Goal: Information Seeking & Learning: Understand process/instructions

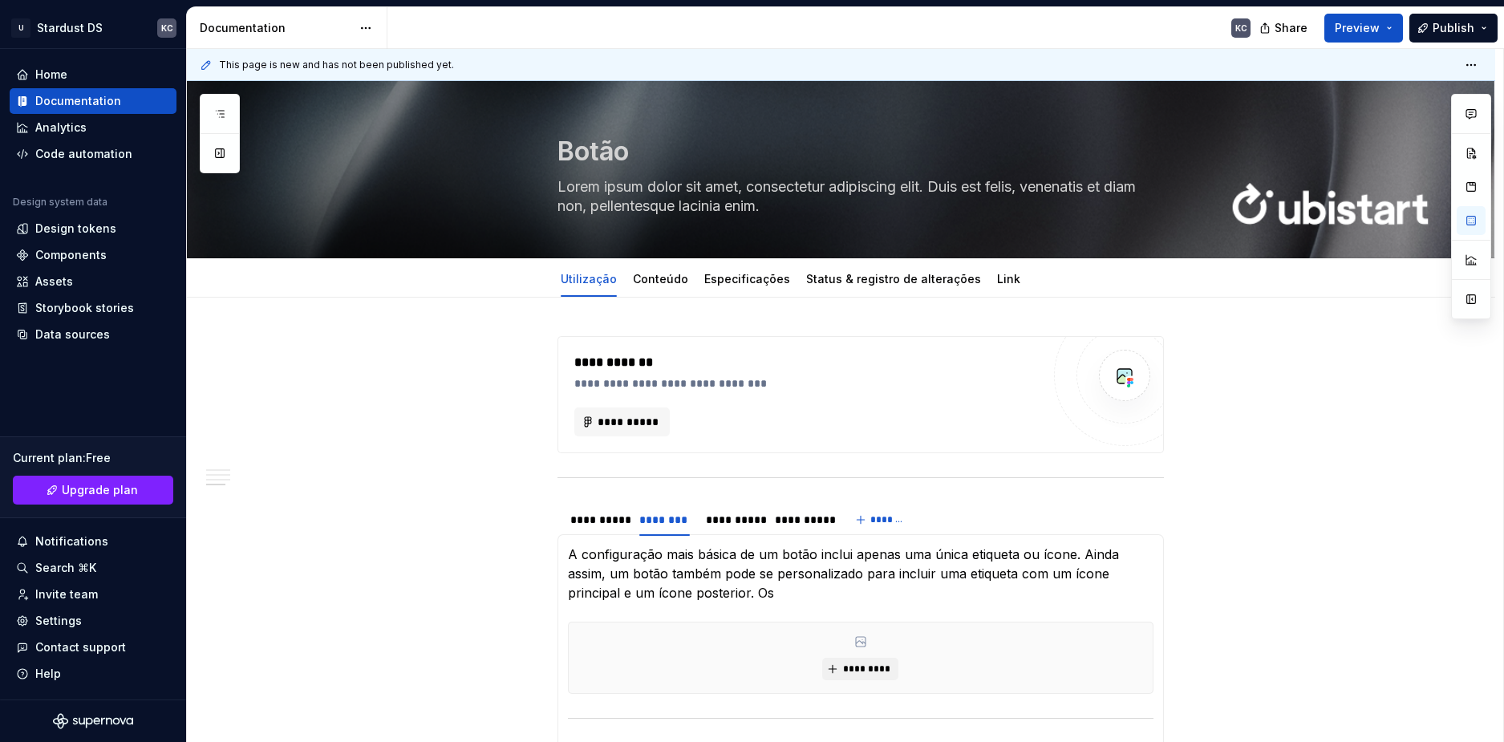
scroll to position [694, 0]
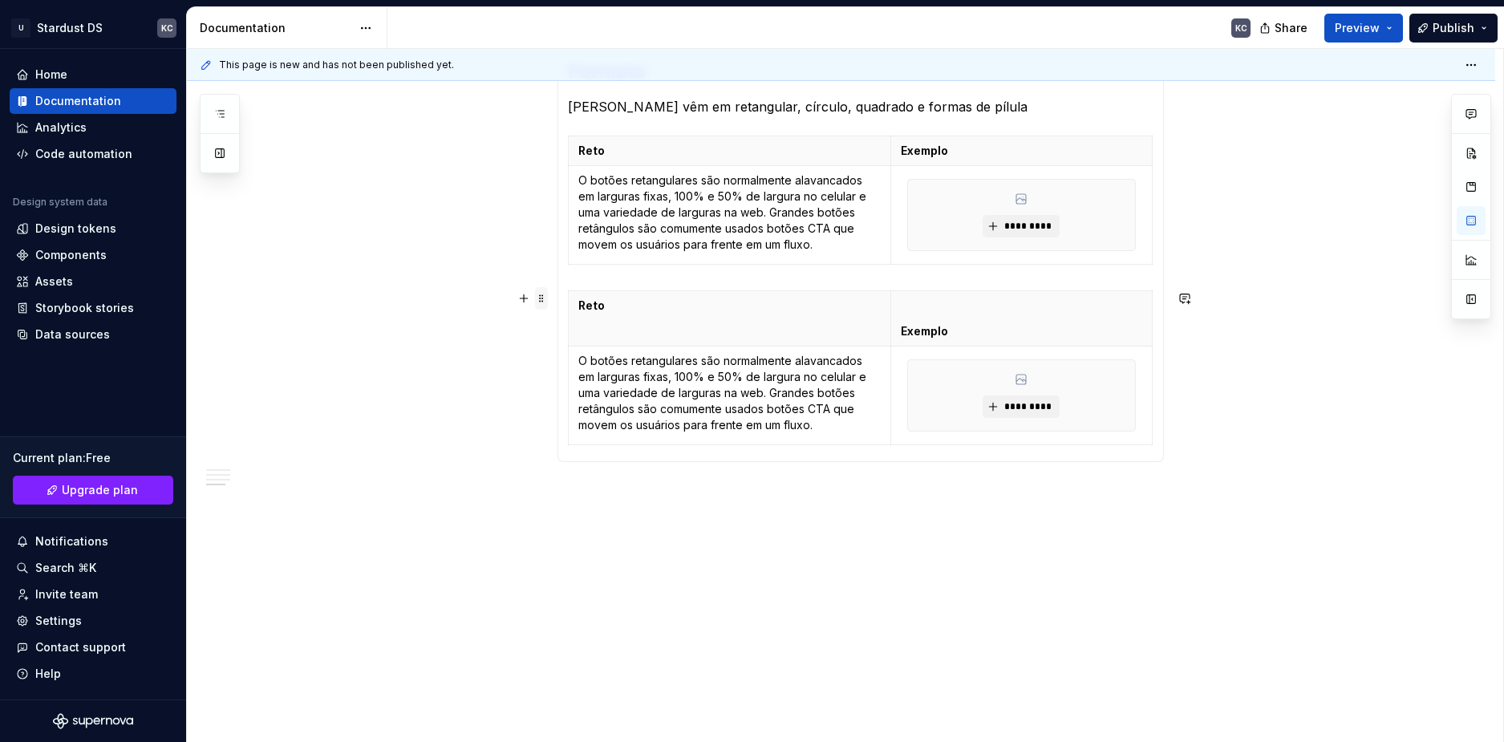
click at [535, 305] on span at bounding box center [541, 298] width 13 height 22
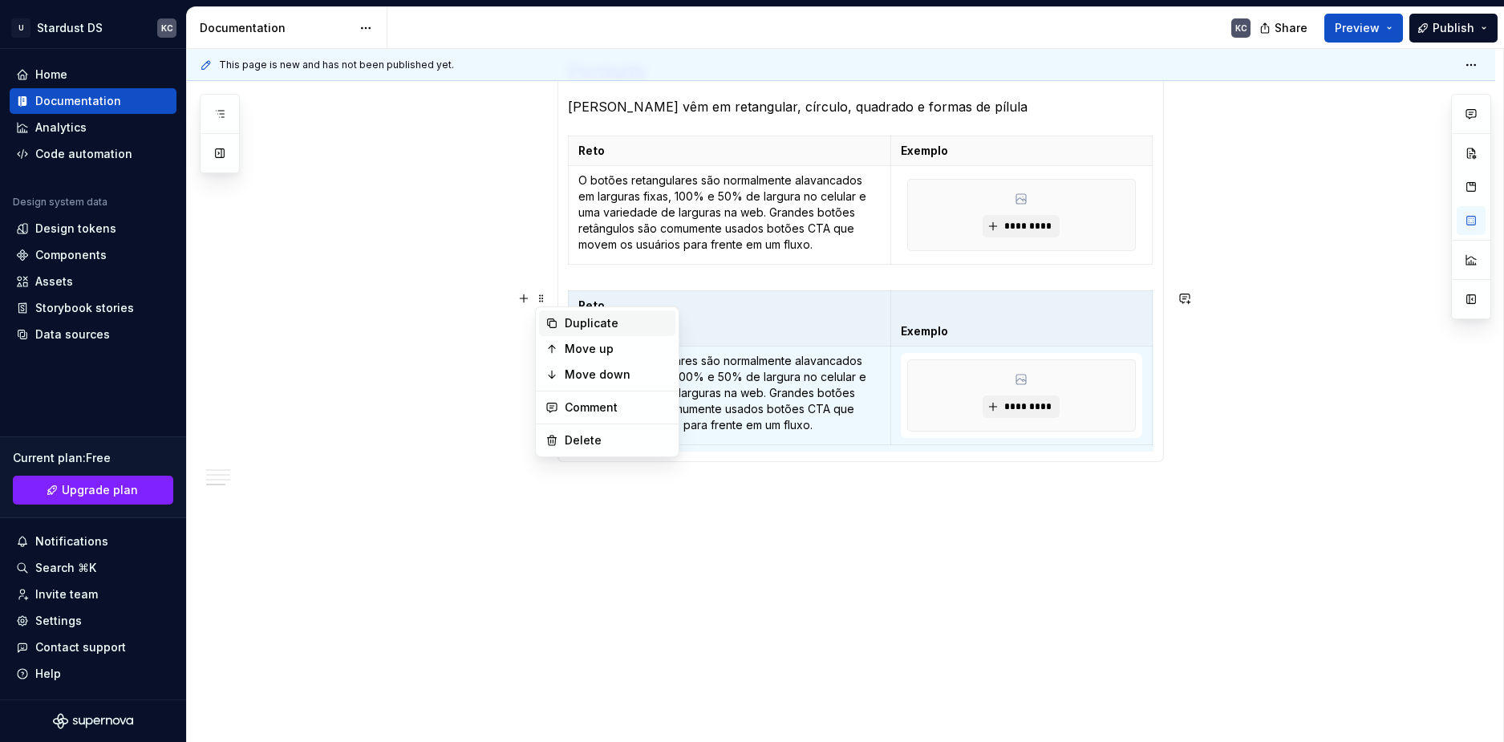
click at [565, 317] on div "Duplicate" at bounding box center [617, 323] width 104 height 16
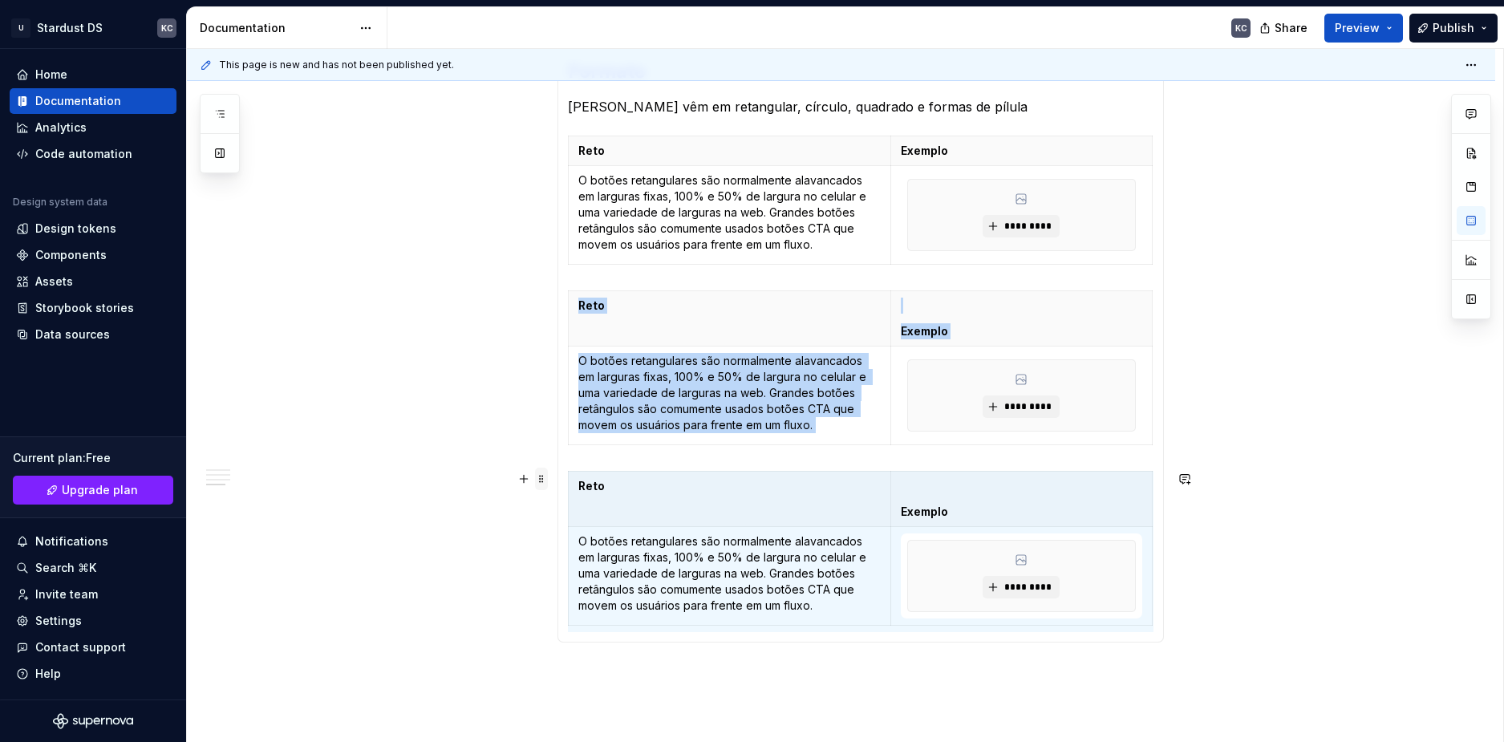
click at [545, 482] on span at bounding box center [541, 479] width 13 height 22
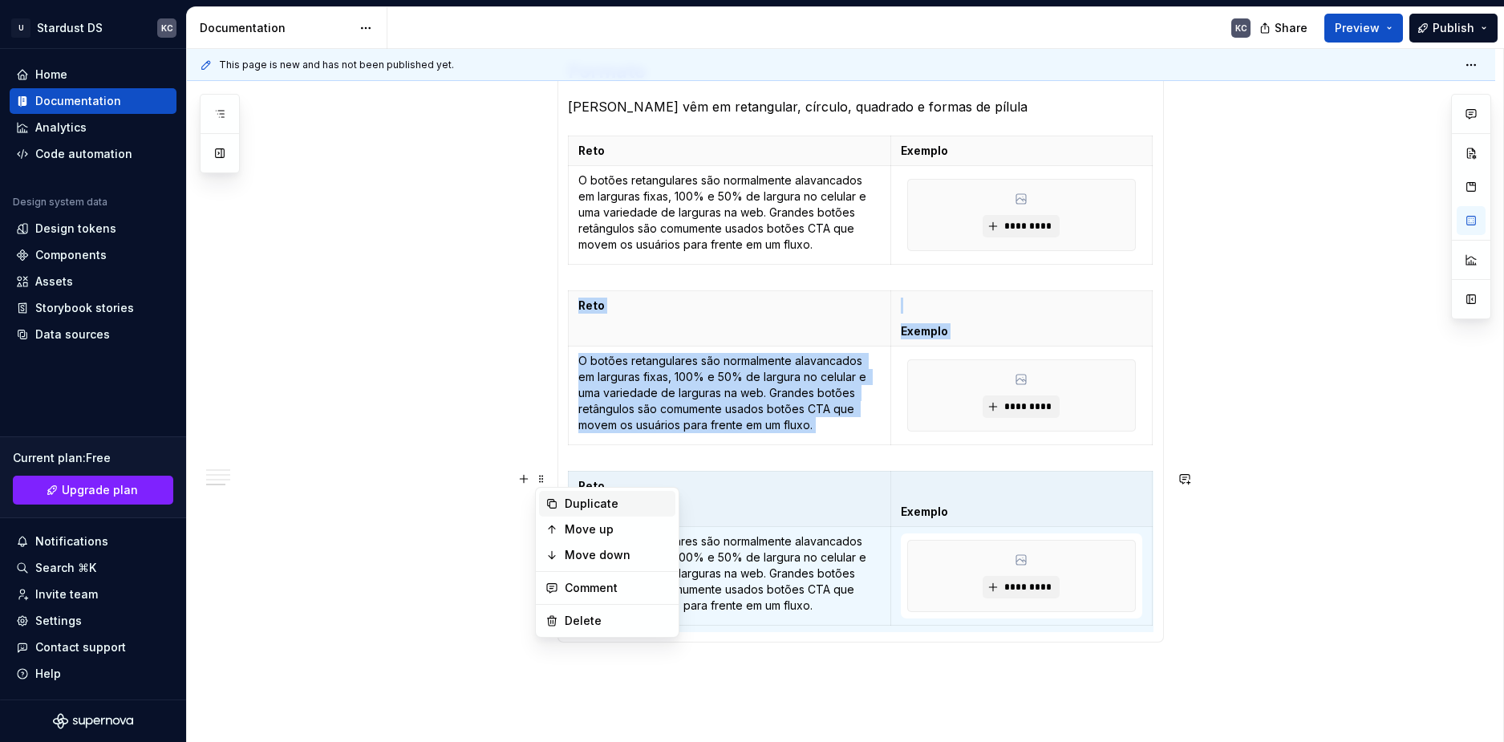
click at [582, 506] on div "Duplicate" at bounding box center [617, 504] width 104 height 16
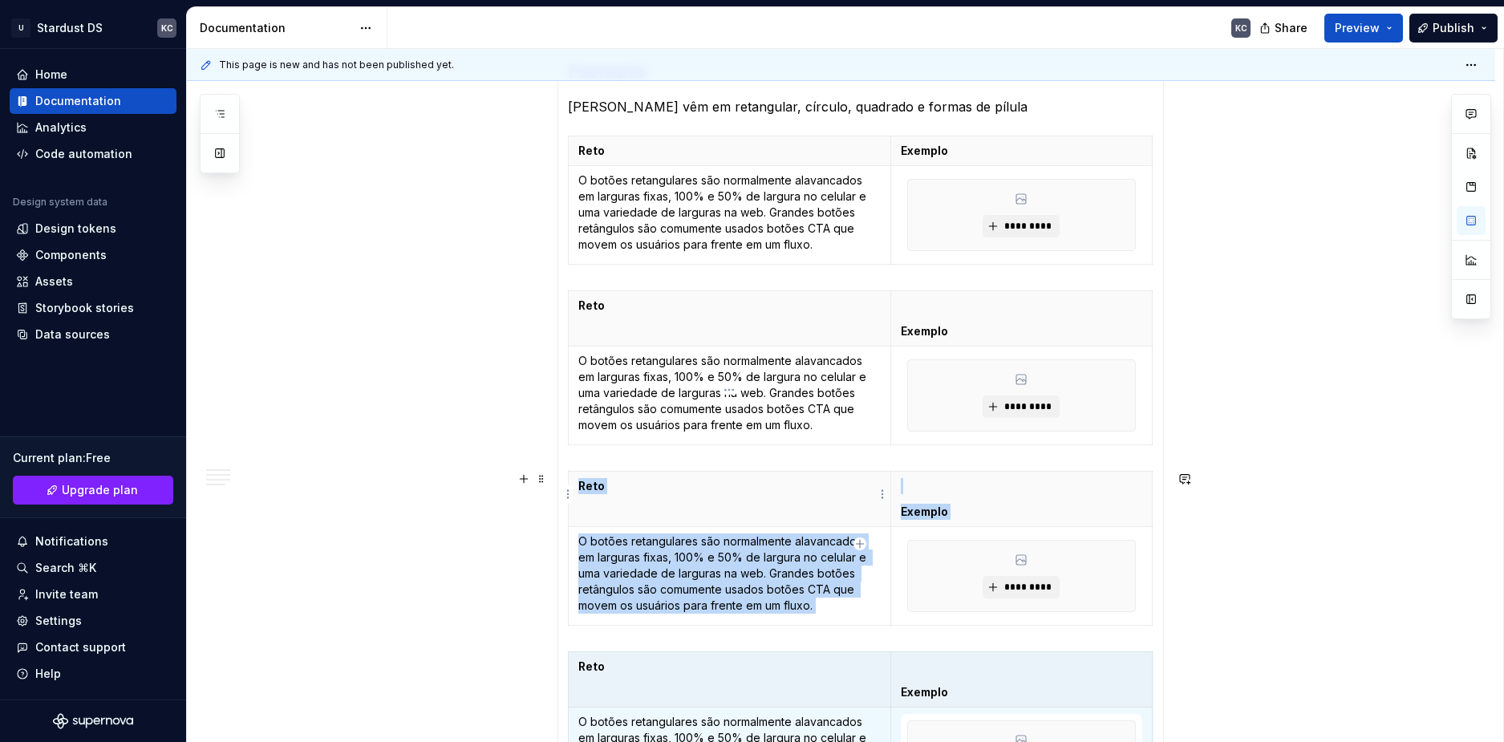
scroll to position [775, 0]
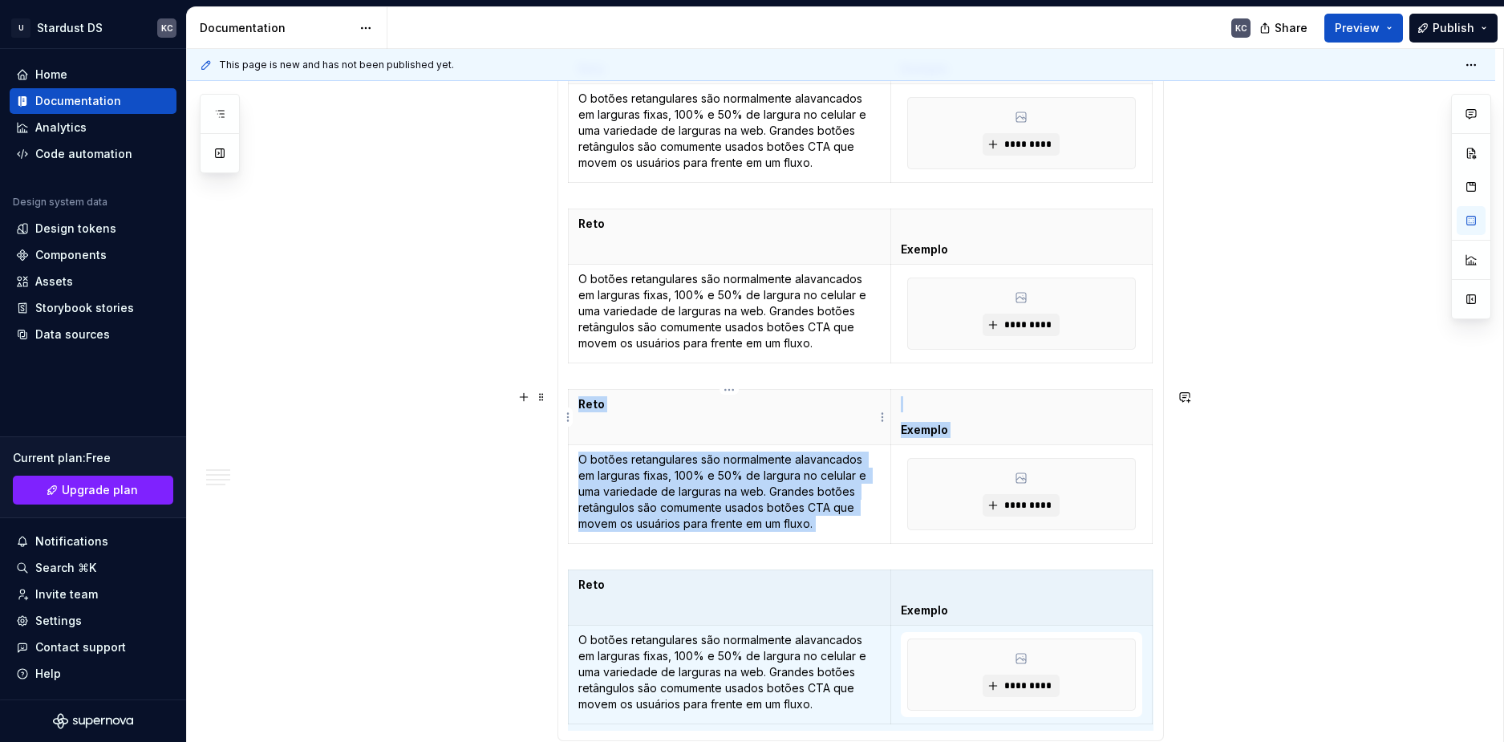
click at [593, 405] on strong "Reto" at bounding box center [591, 404] width 26 height 14
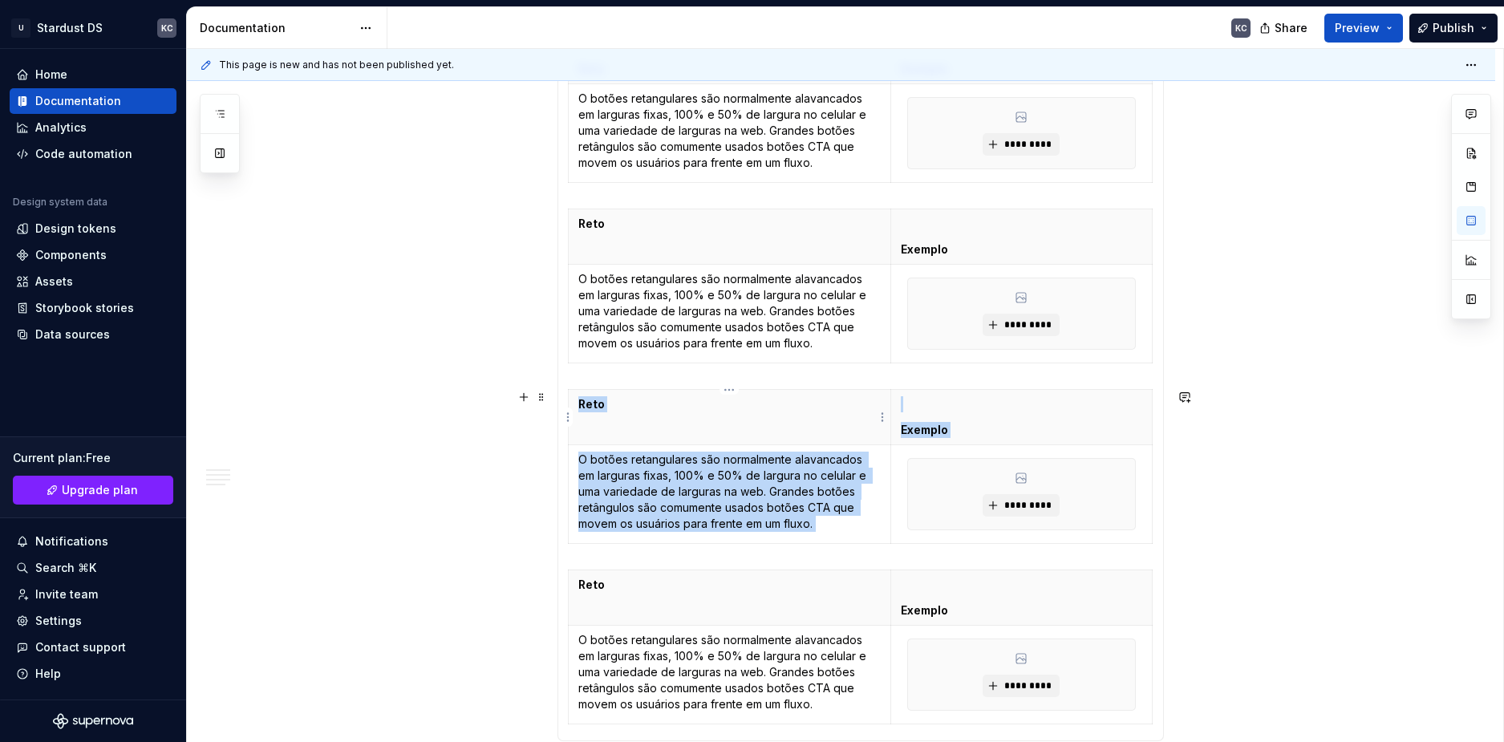
click at [593, 405] on strong "Reto" at bounding box center [591, 404] width 26 height 14
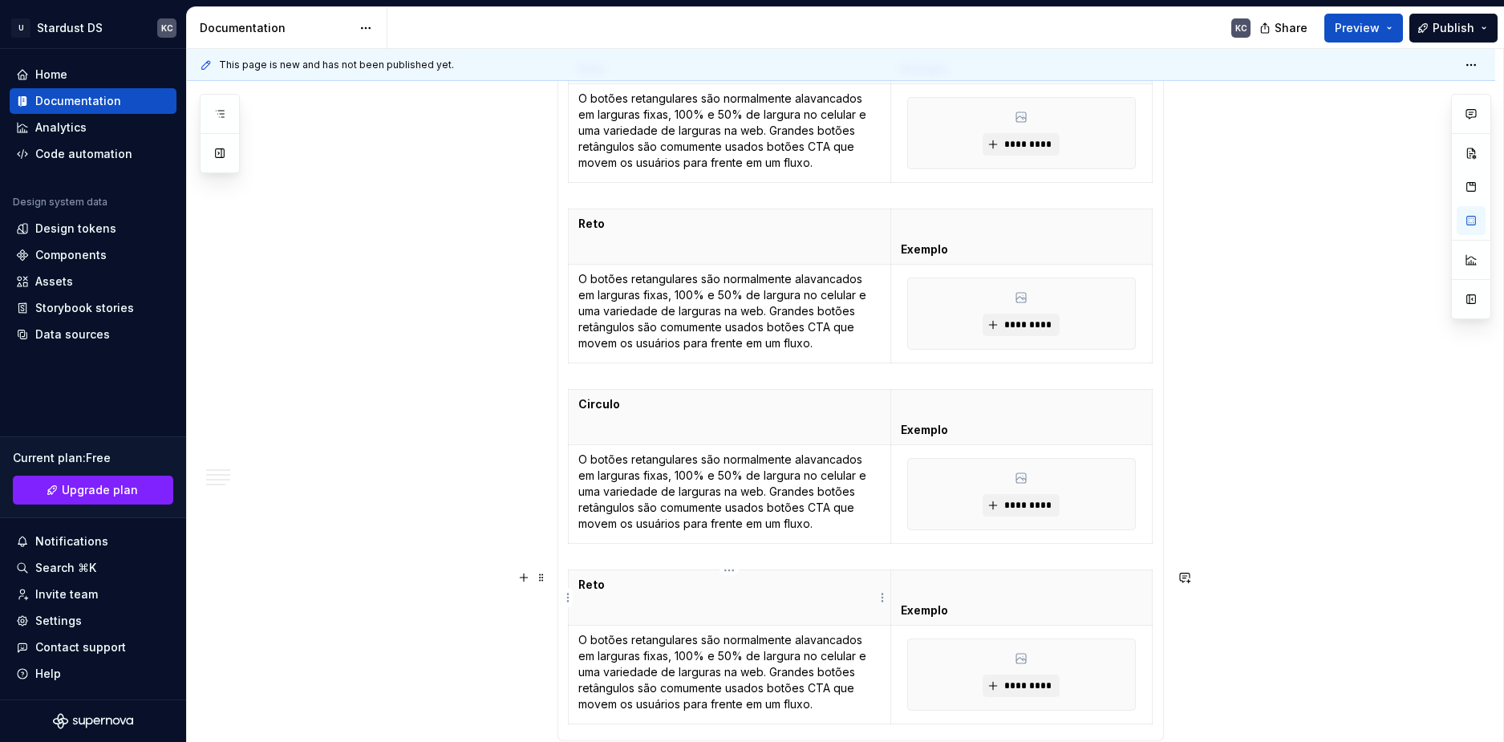
click at [590, 582] on strong "Reto" at bounding box center [591, 584] width 26 height 14
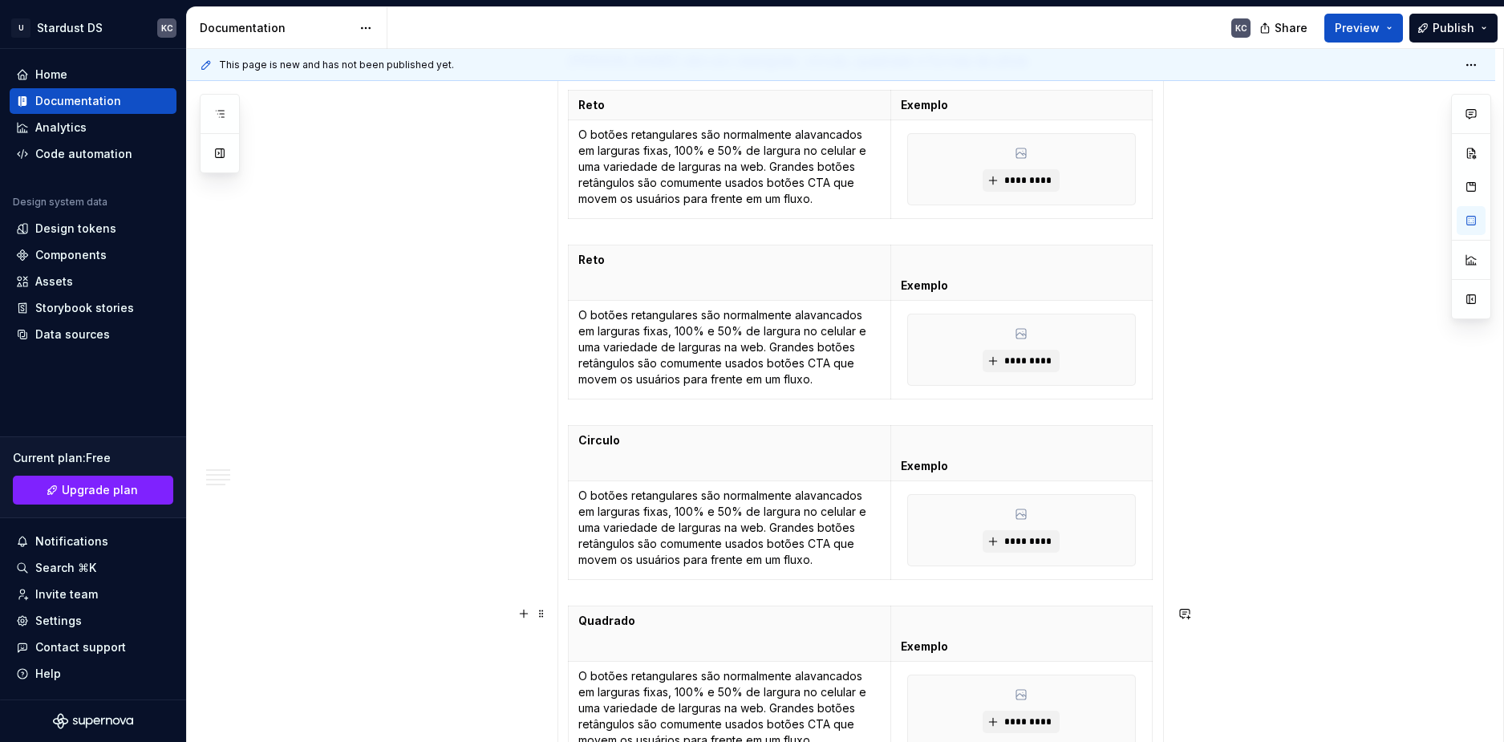
scroll to position [734, 0]
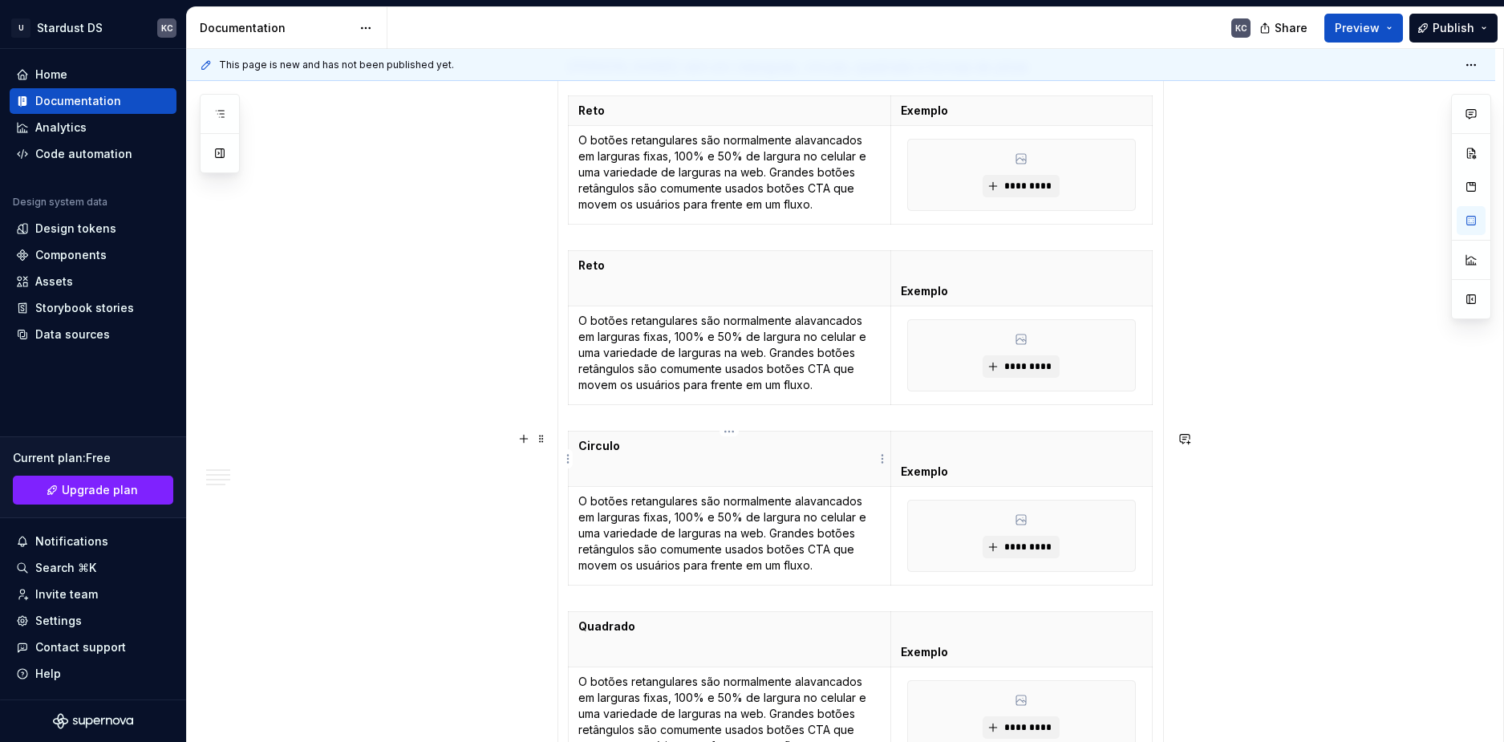
click at [610, 443] on strong "Circulo" at bounding box center [599, 446] width 42 height 14
copy strong "Circulo"
click at [591, 269] on strong "Reto" at bounding box center [591, 265] width 26 height 14
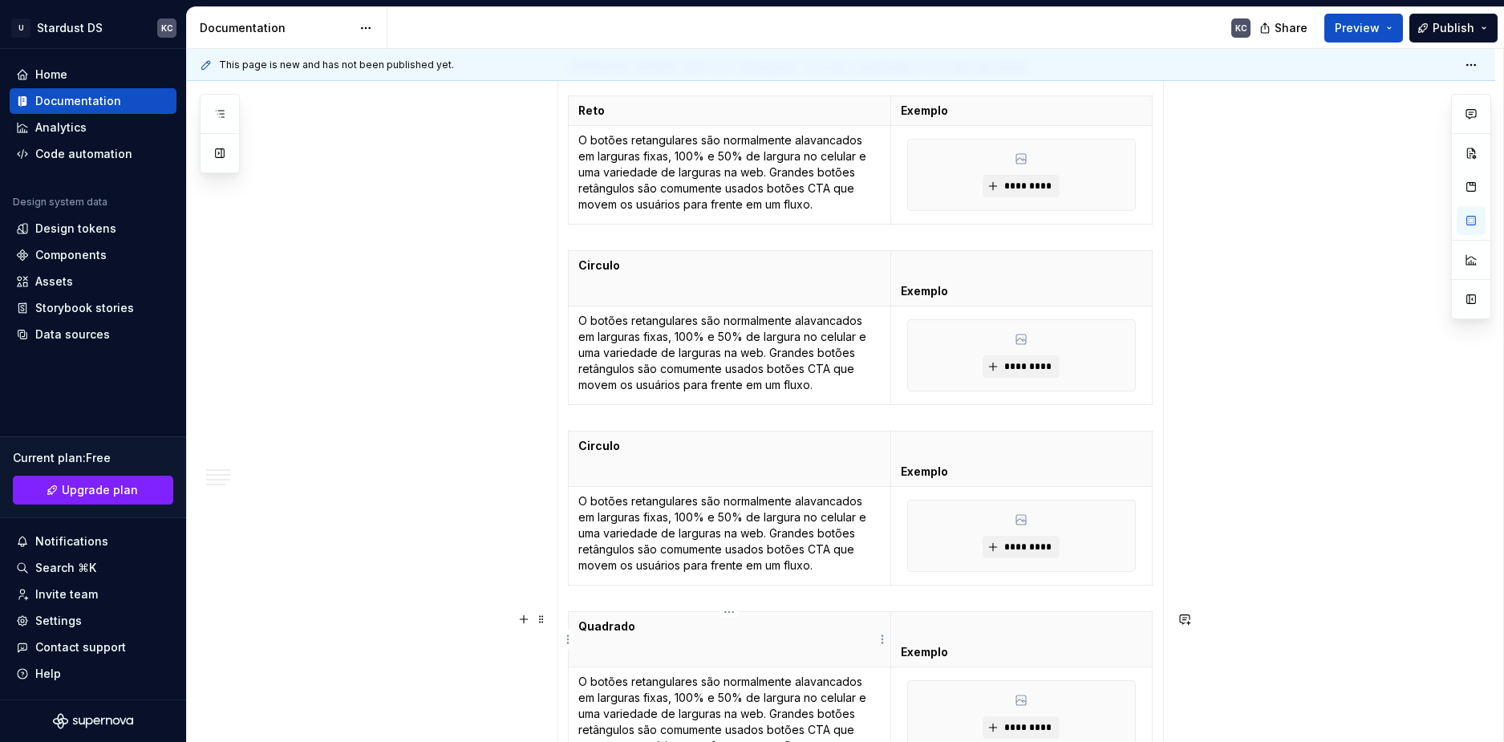
click at [609, 629] on strong "Quadrado" at bounding box center [606, 626] width 57 height 14
click at [603, 623] on strong "Quadrado" at bounding box center [606, 626] width 57 height 14
copy strong "Quadrado"
click at [591, 448] on strong "Circulo" at bounding box center [599, 446] width 42 height 14
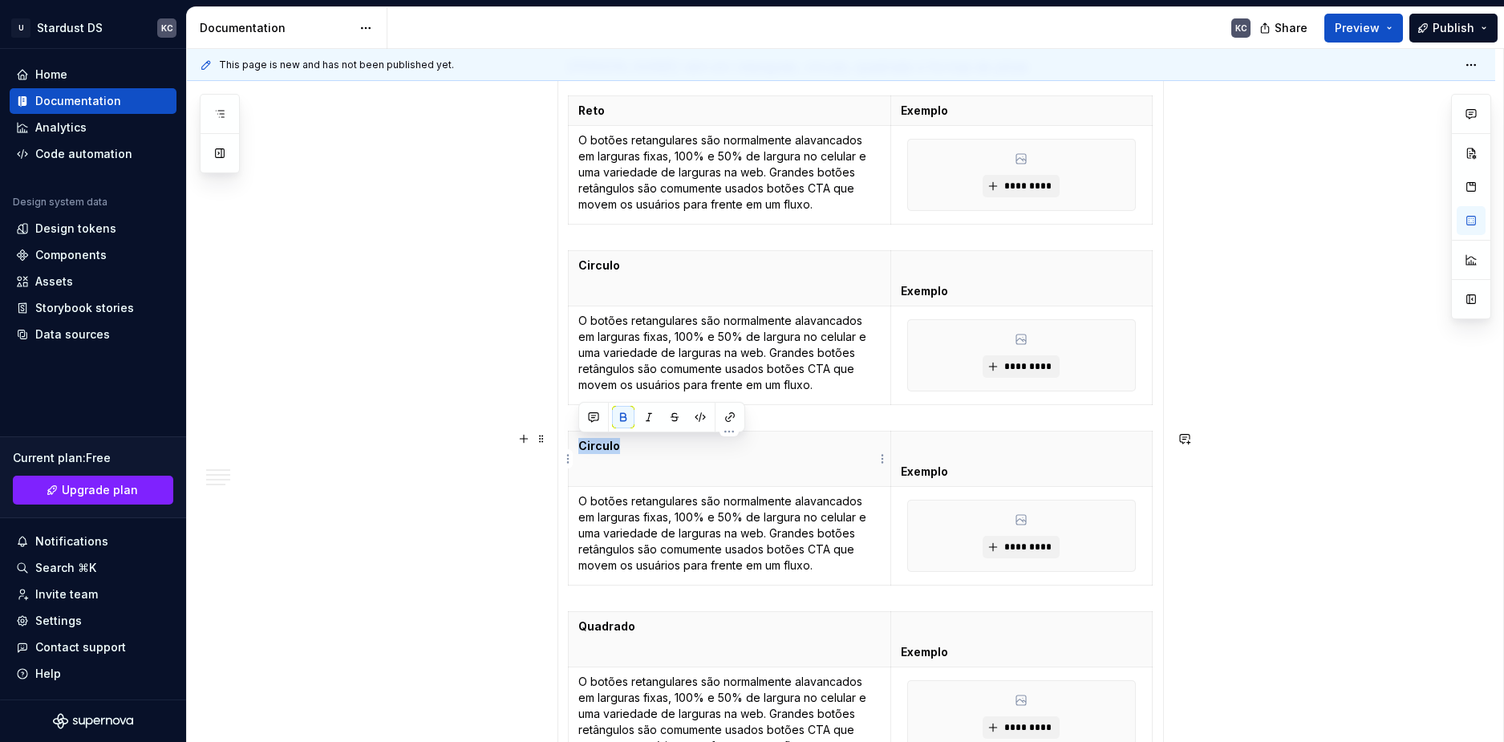
click at [591, 448] on strong "Circulo" at bounding box center [599, 446] width 42 height 14
click at [590, 626] on strong "Quadrado" at bounding box center [606, 626] width 57 height 14
click at [675, 692] on p "O botões retangulares são normalmente alavancados em larguras fixas, 100% e 50%…" at bounding box center [729, 714] width 302 height 80
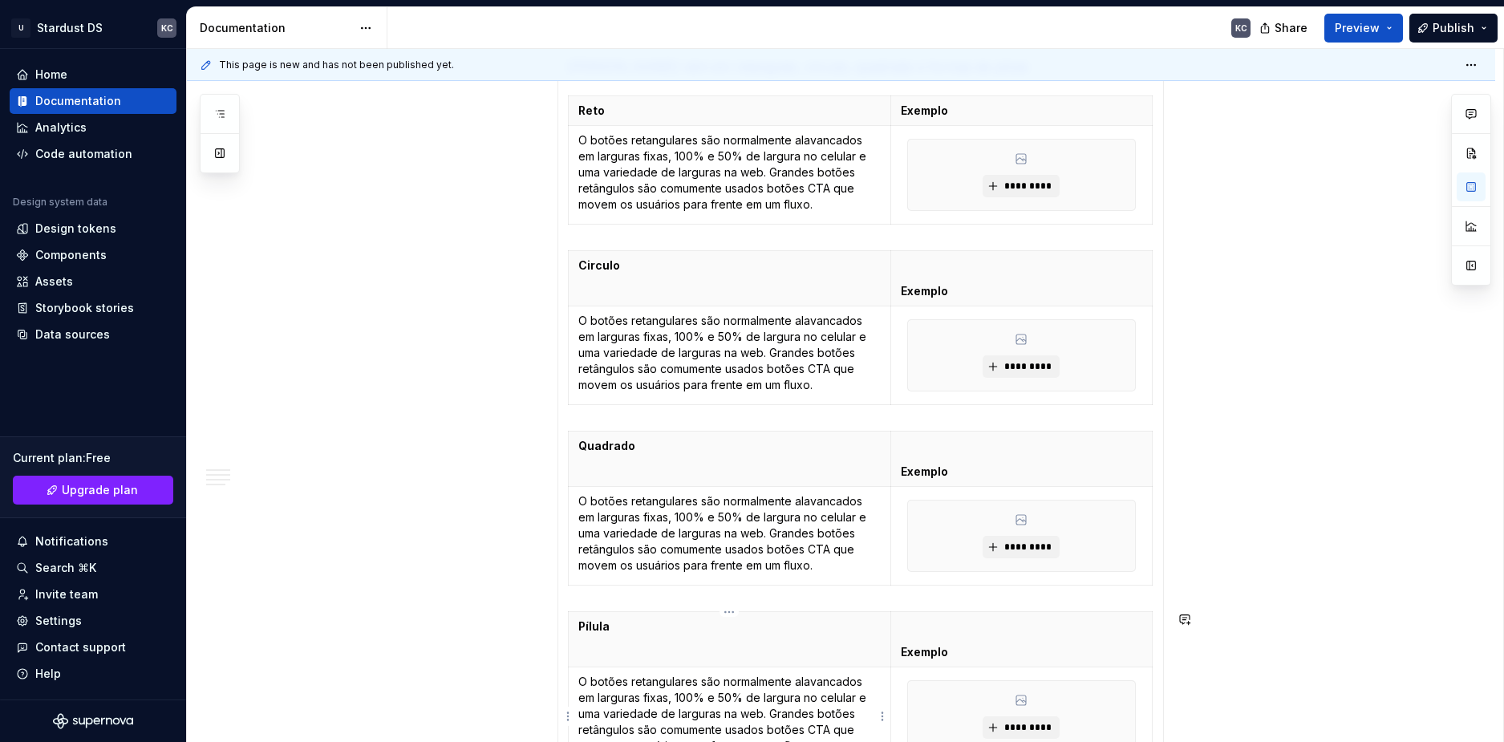
scroll to position [815, 0]
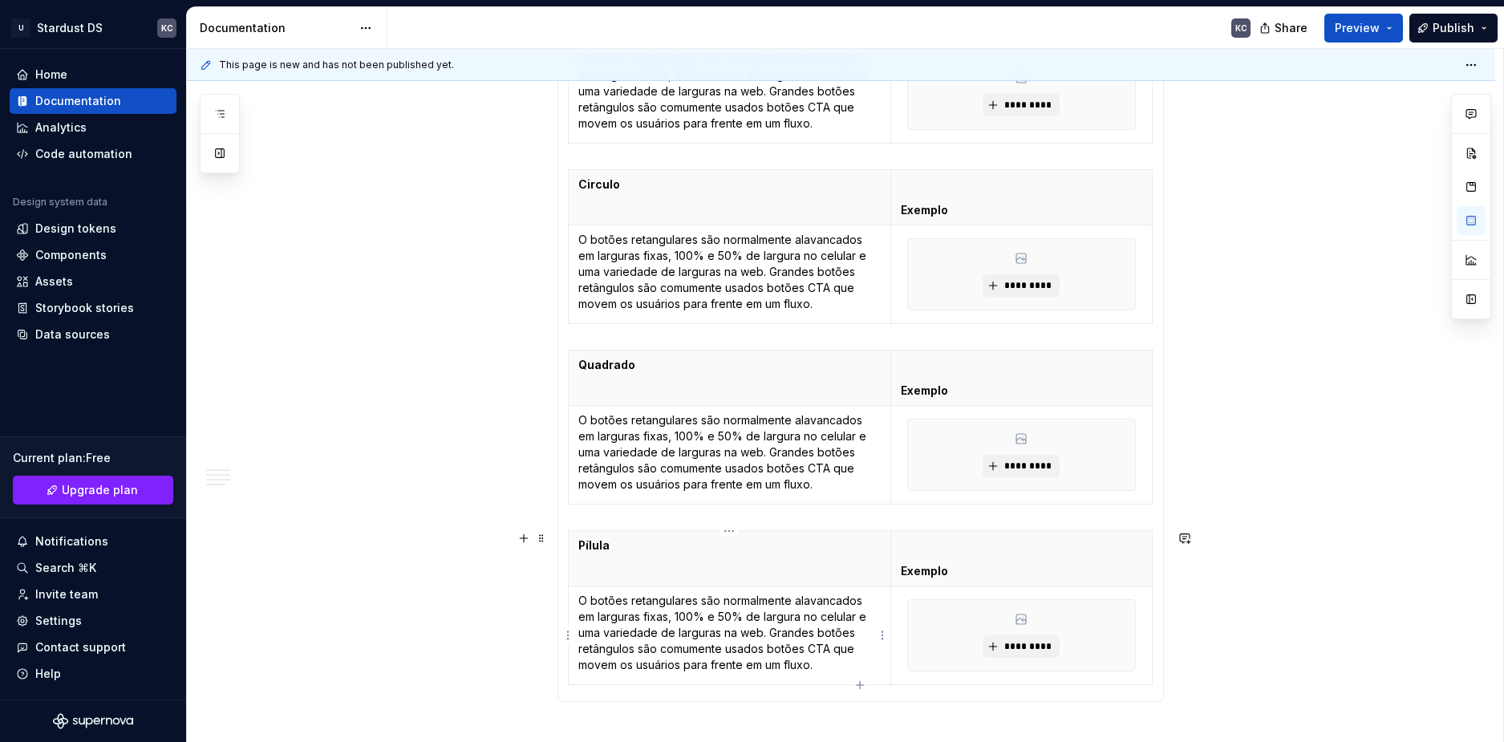
click at [635, 613] on p "O botões retangulares são normalmente alavancados em larguras fixas, 100% e 50%…" at bounding box center [729, 633] width 302 height 80
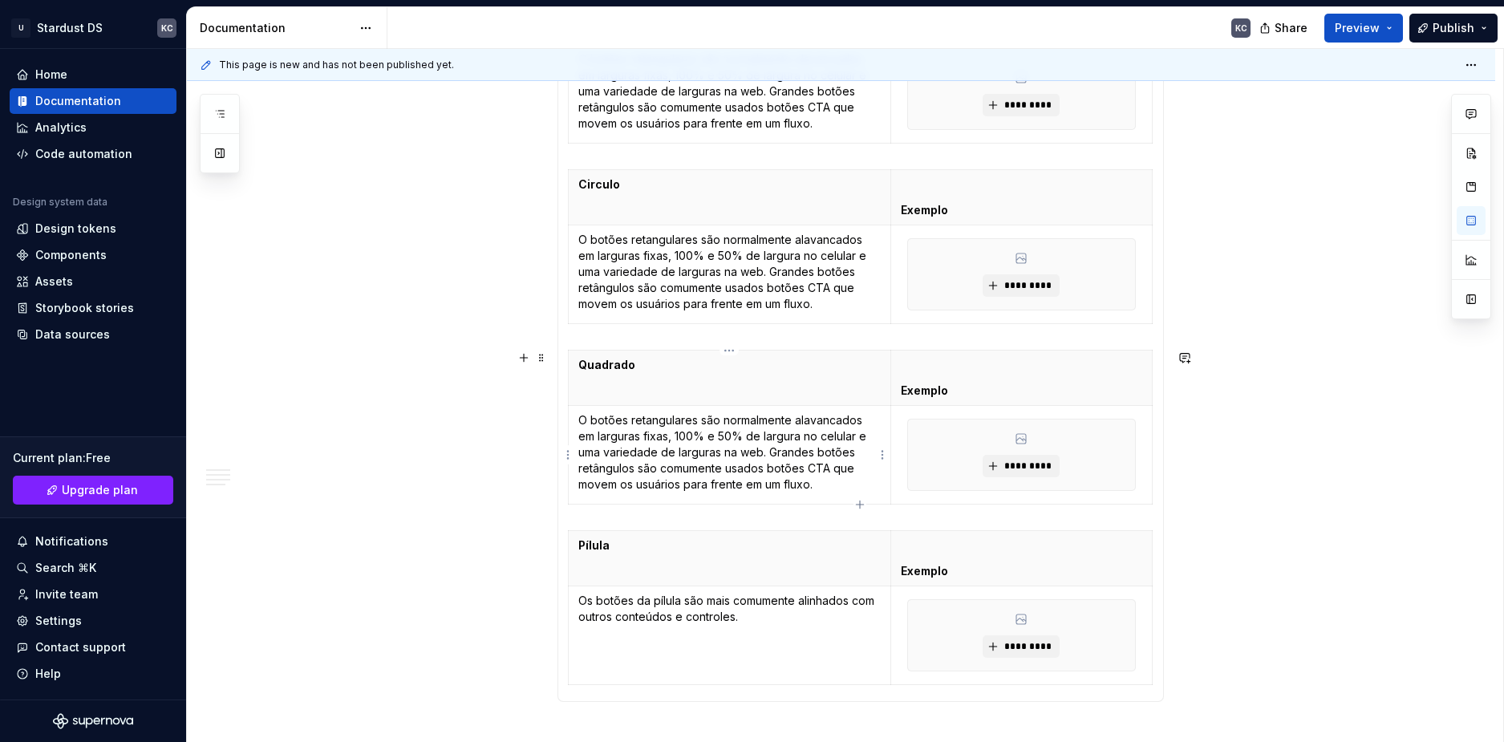
click at [627, 439] on p "O botões retangulares são normalmente alavancados em larguras fixas, 100% e 50%…" at bounding box center [729, 452] width 302 height 80
click at [711, 261] on p "O botões retangulares são normalmente alavancados em larguras fixas, 100% e 50%…" at bounding box center [729, 272] width 302 height 80
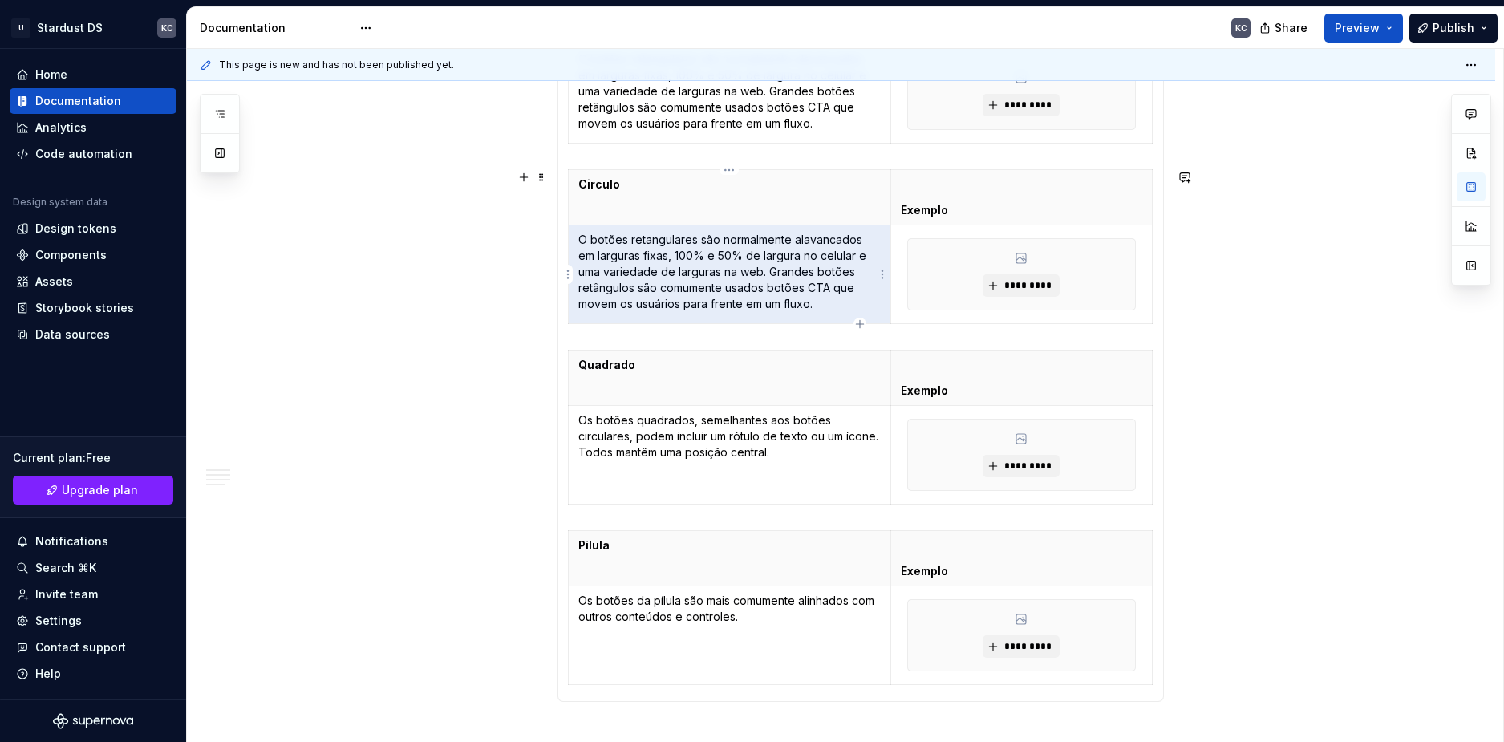
click at [711, 261] on p "O botões retangulares são normalmente alavancados em larguras fixas, 100% e 50%…" at bounding box center [729, 272] width 302 height 80
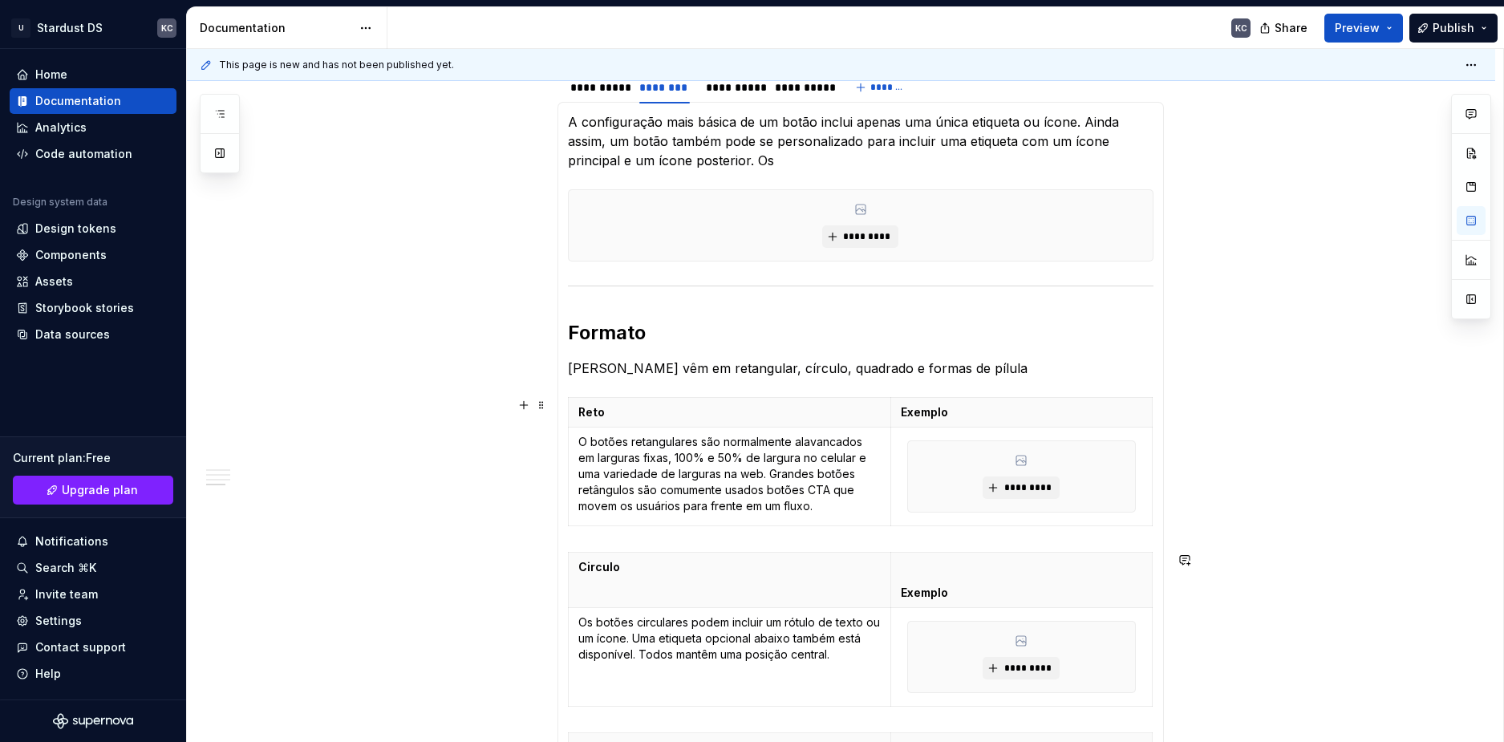
scroll to position [414, 0]
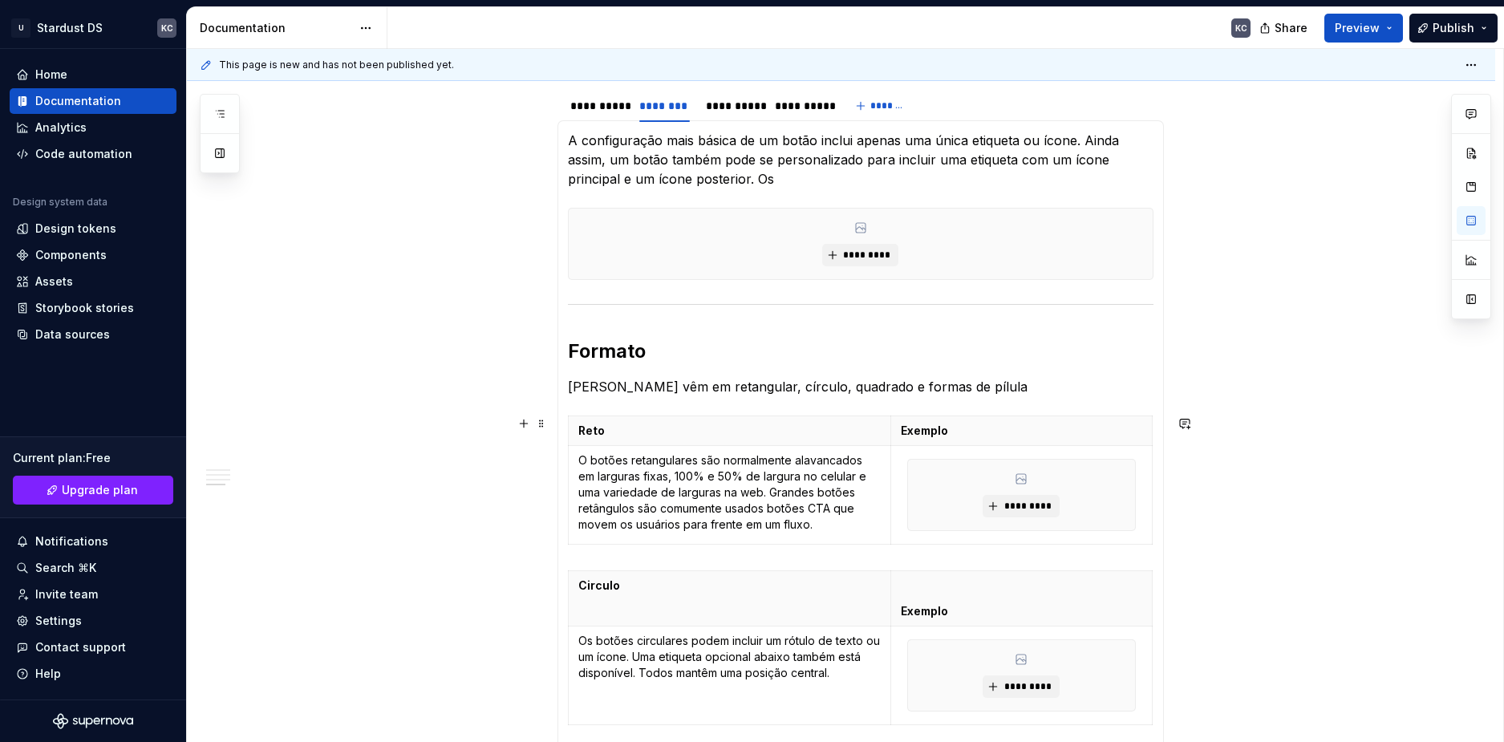
click at [1317, 508] on div "**********" at bounding box center [841, 634] width 1308 height 1500
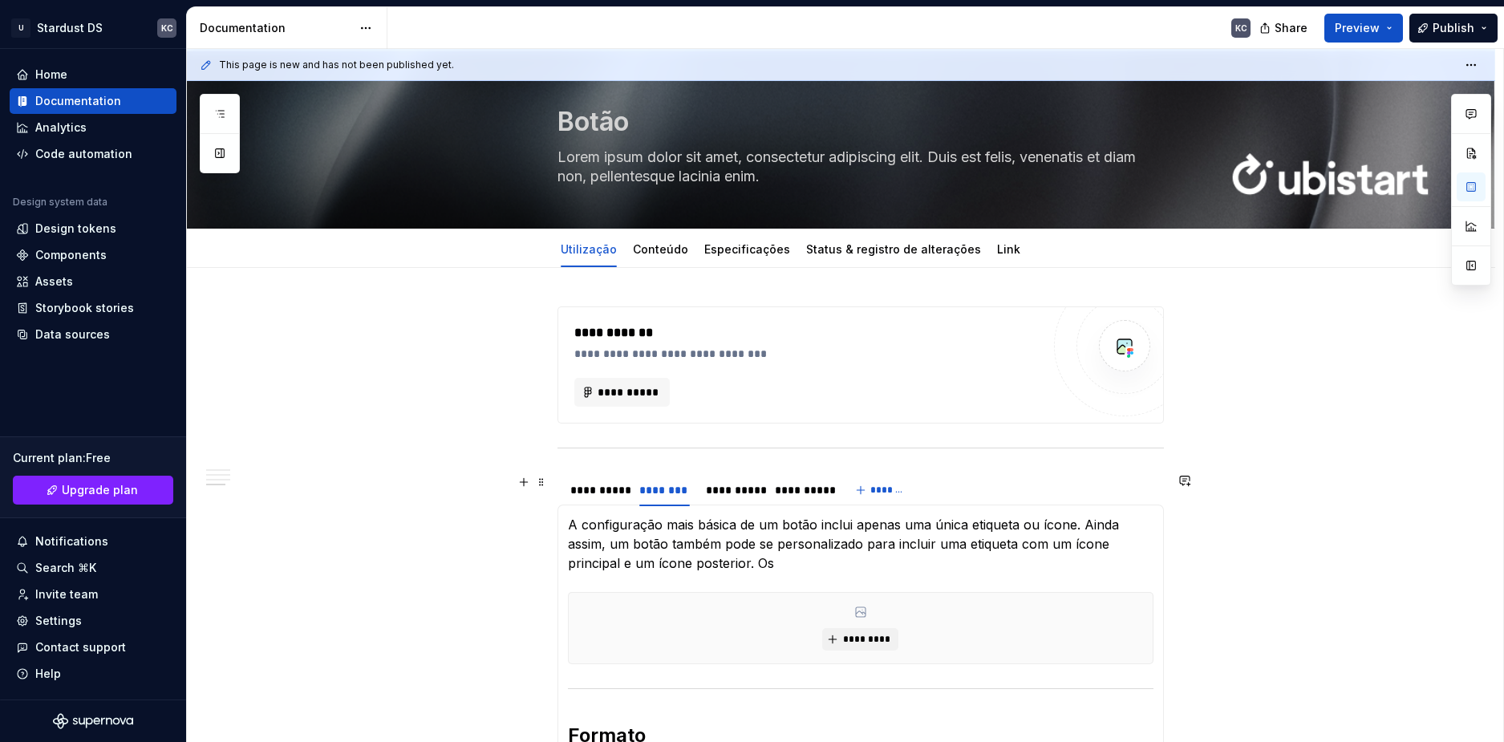
scroll to position [0, 0]
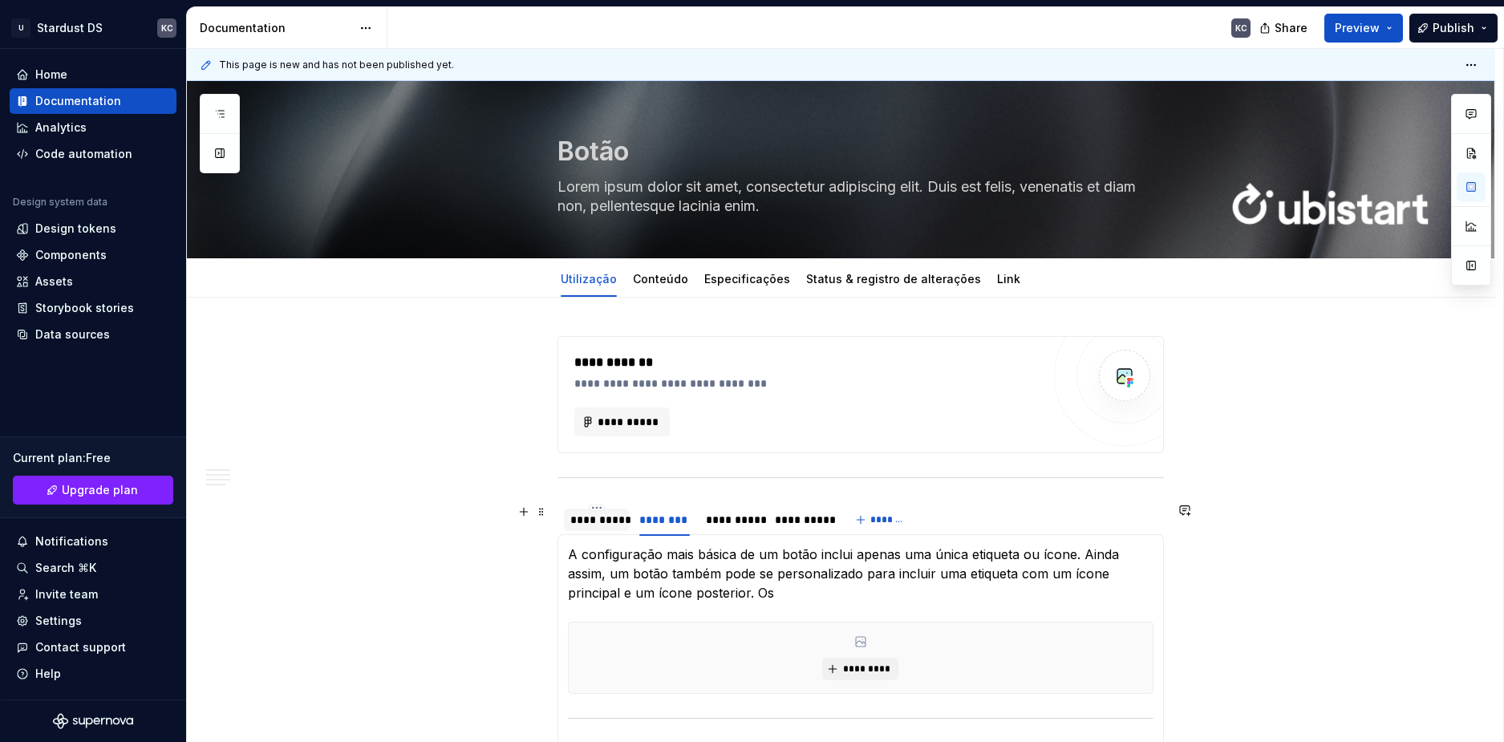
click at [601, 523] on div "**********" at bounding box center [596, 520] width 53 height 16
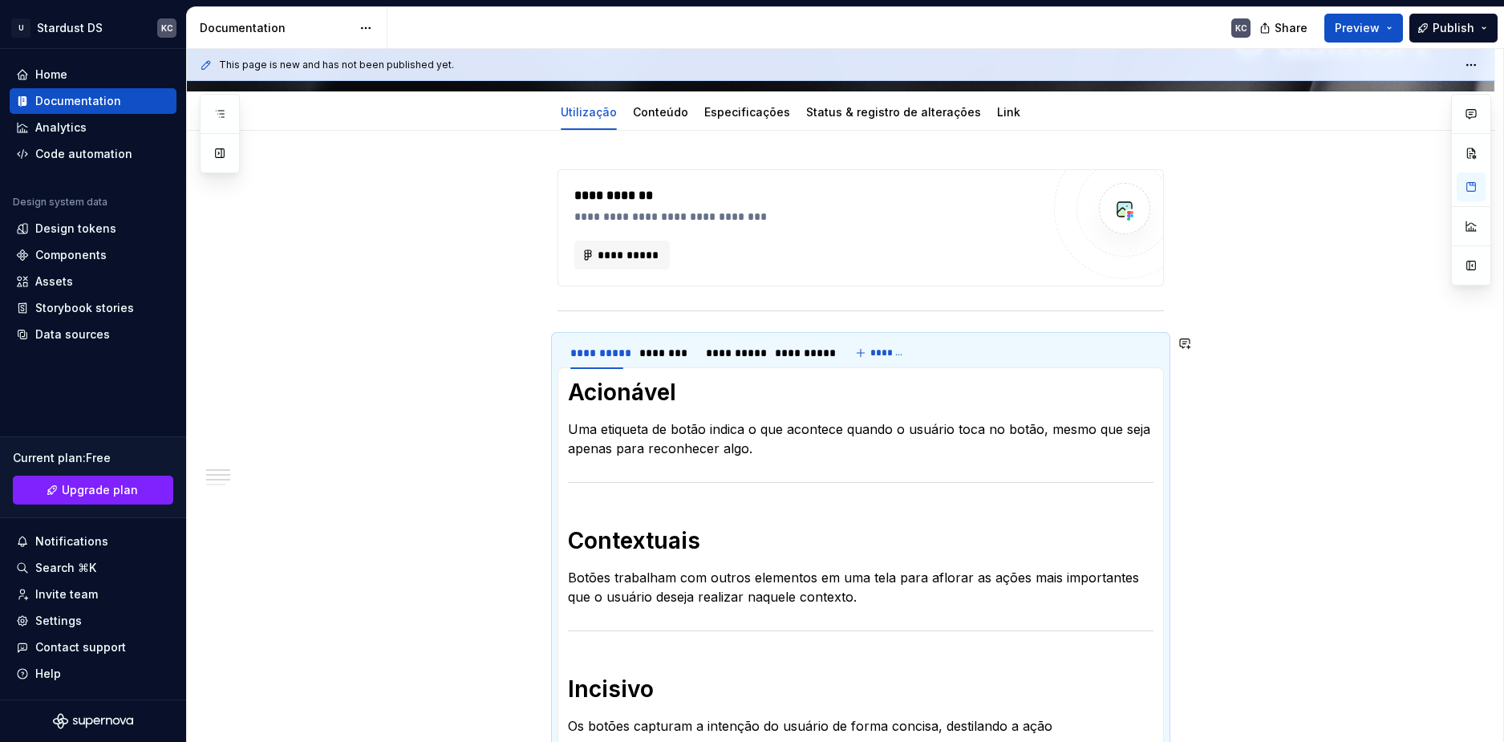
scroll to position [159, 0]
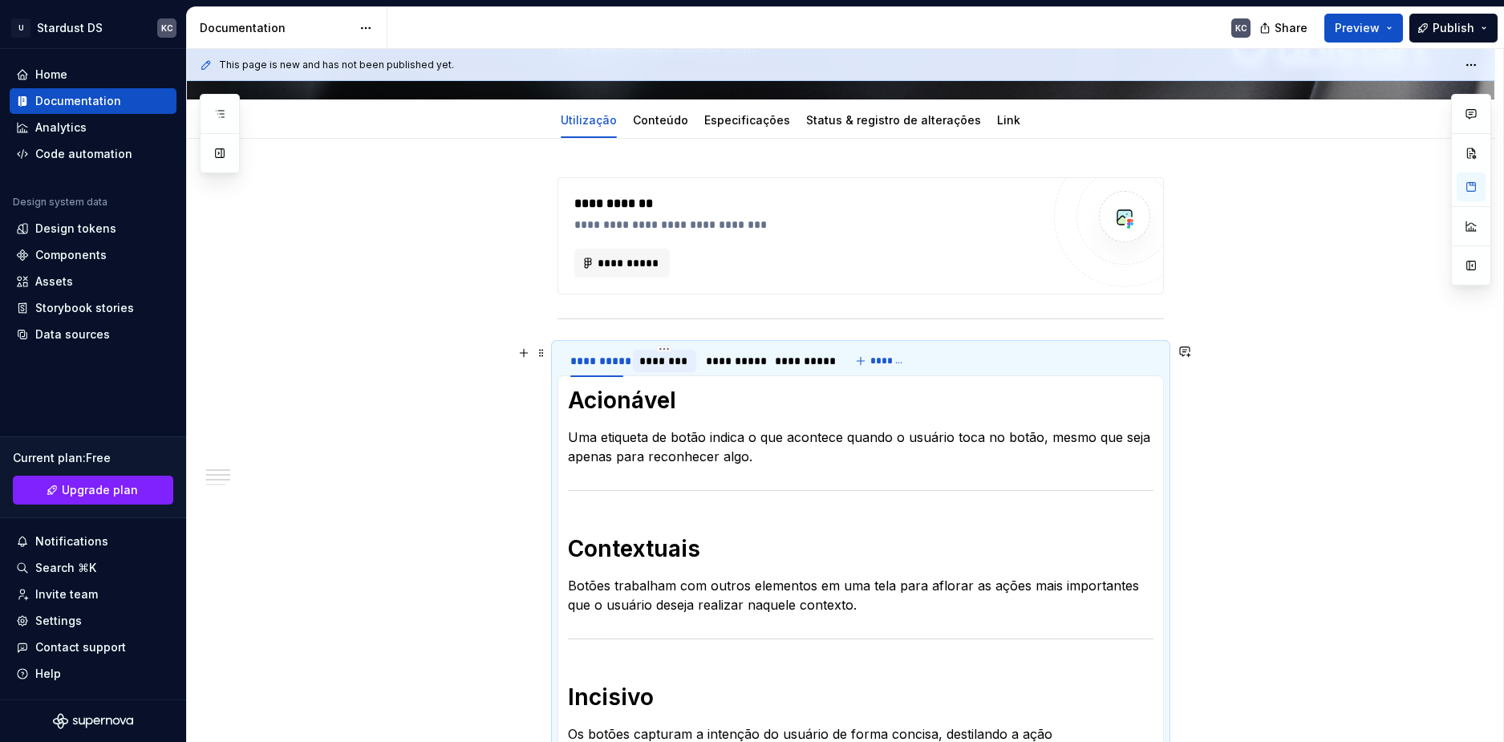
click at [664, 367] on div "********" at bounding box center [664, 361] width 51 height 16
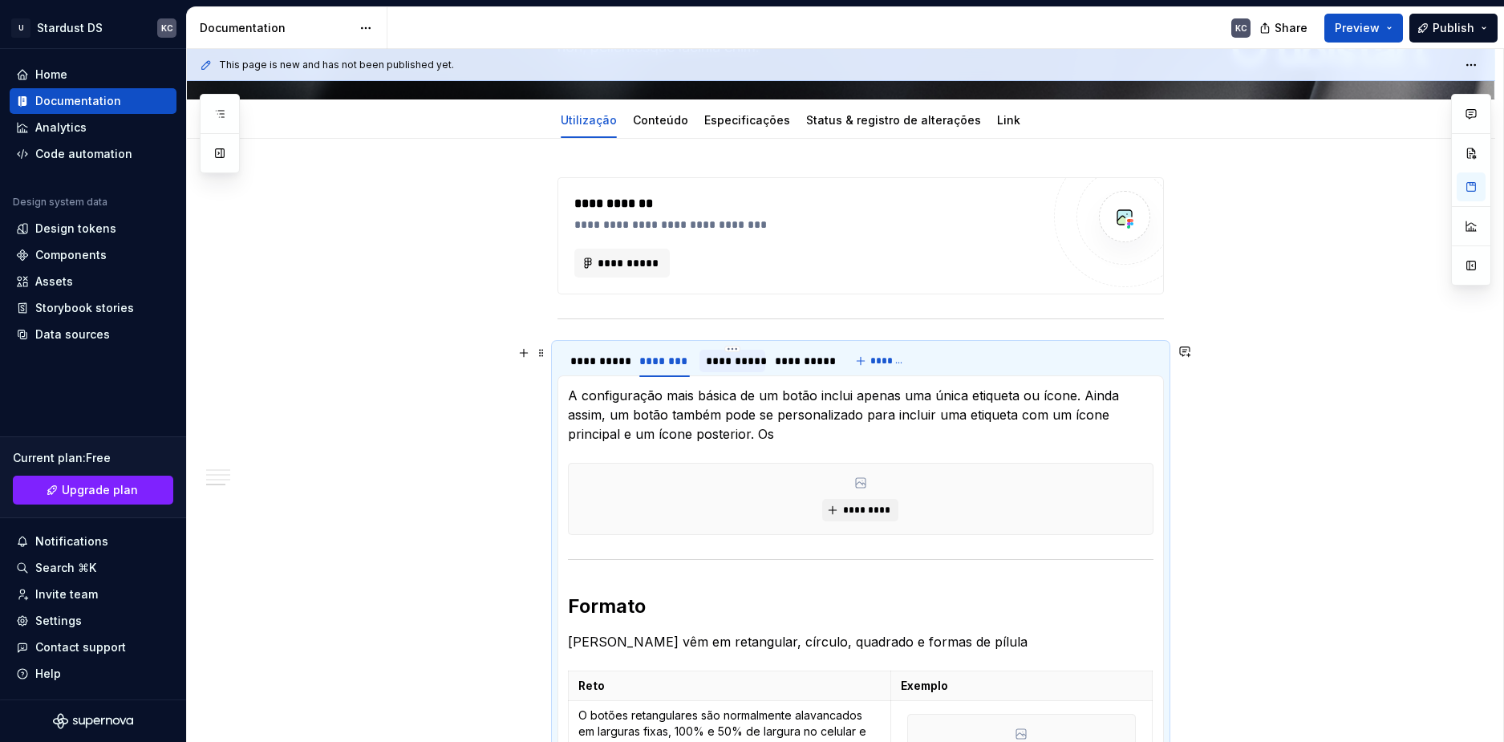
click at [736, 355] on div "**********" at bounding box center [732, 361] width 53 height 16
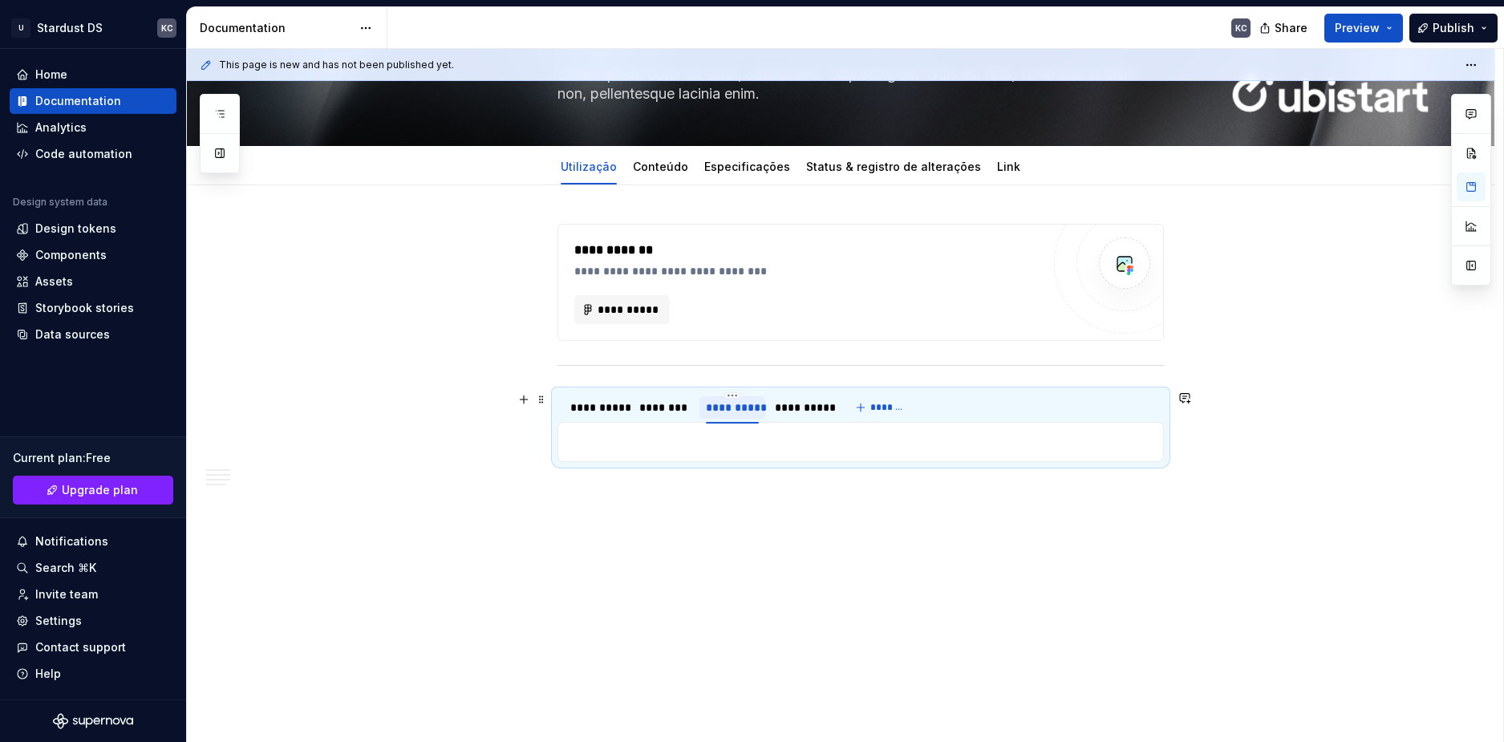
scroll to position [112, 0]
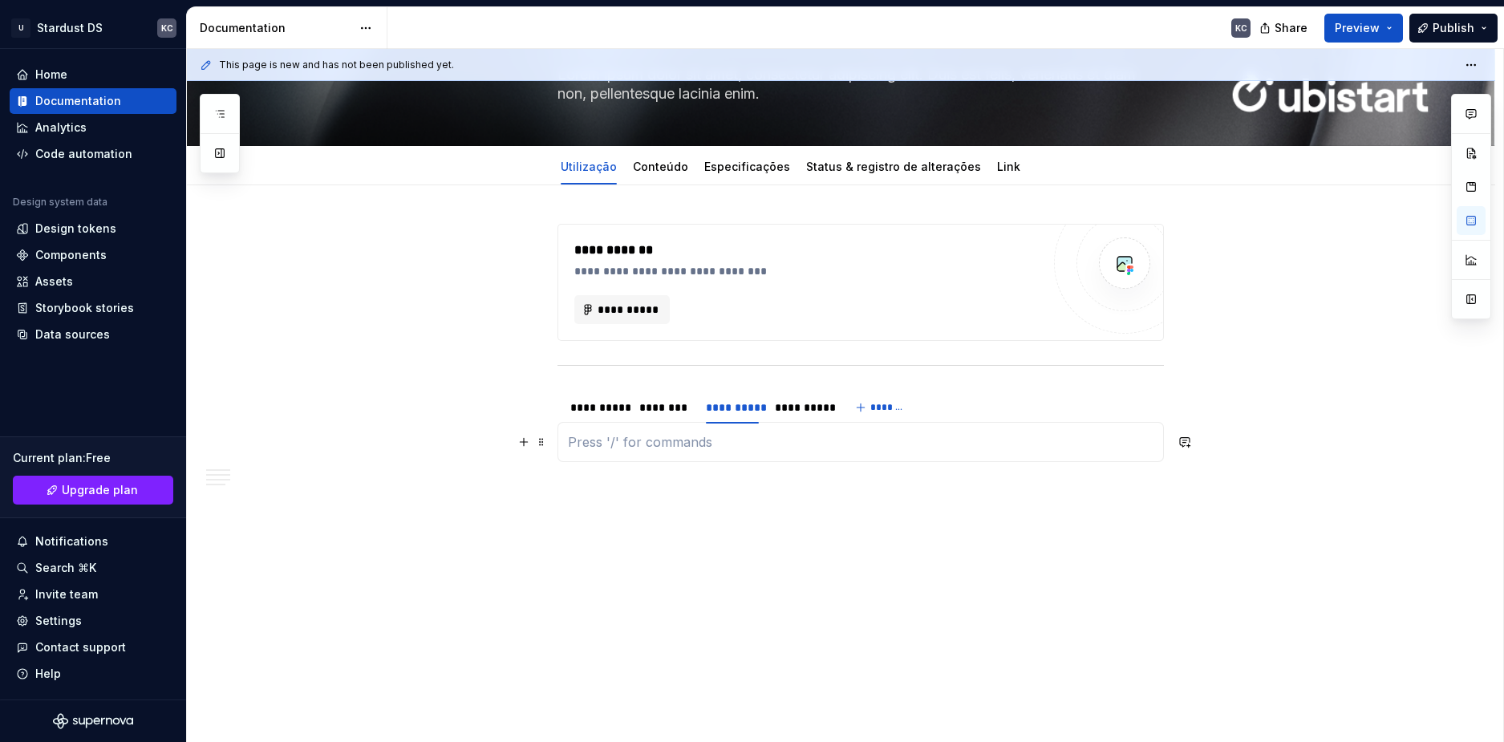
click at [597, 440] on p at bounding box center [860, 441] width 585 height 19
type textarea "*"
